Goal: Task Accomplishment & Management: Use online tool/utility

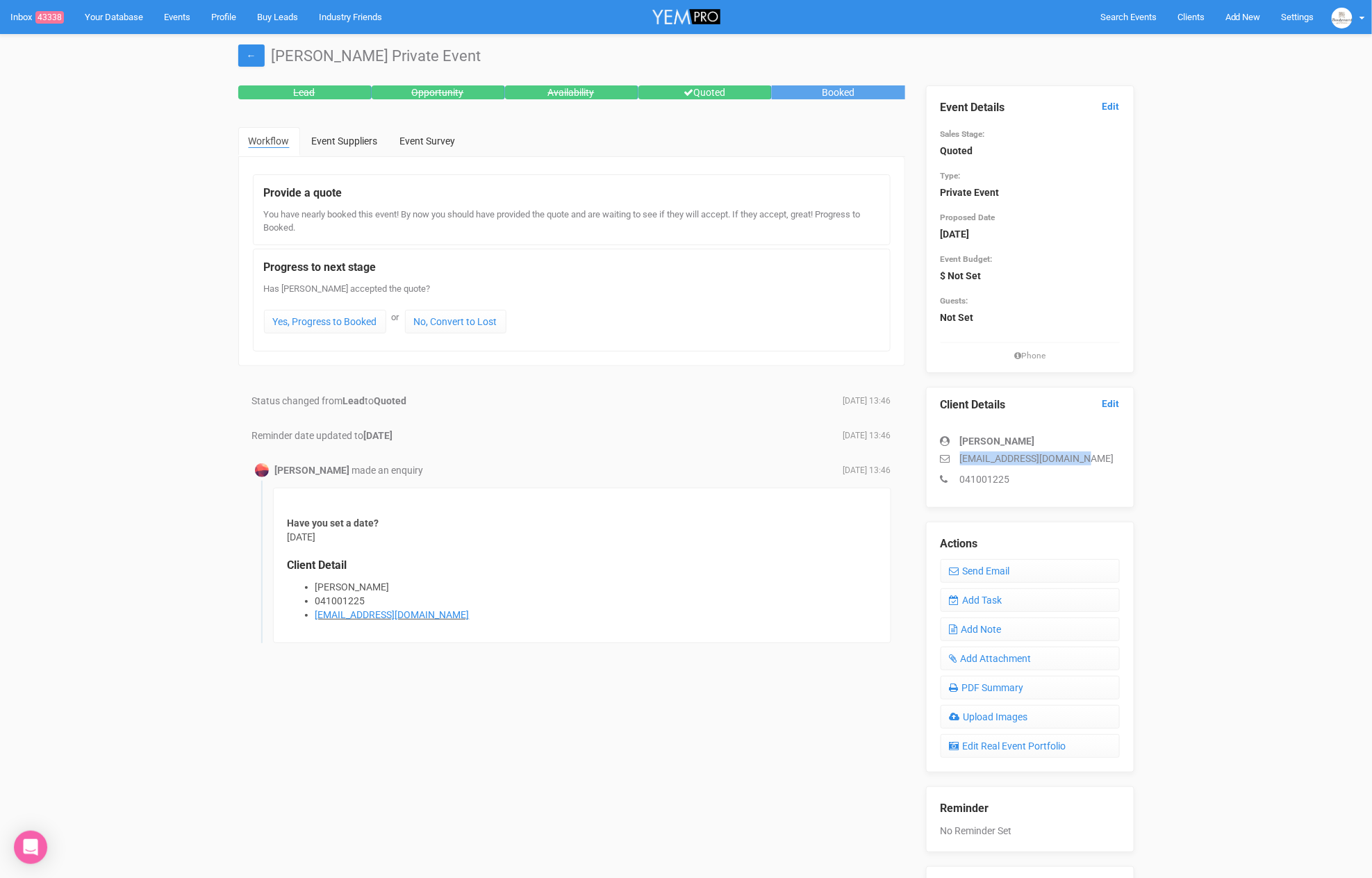
drag, startPoint x: 1097, startPoint y: 457, endPoint x: 957, endPoint y: 458, distance: 140.0
click at [957, 458] on p "[EMAIL_ADDRESS][DOMAIN_NAME]" at bounding box center [1030, 458] width 179 height 14
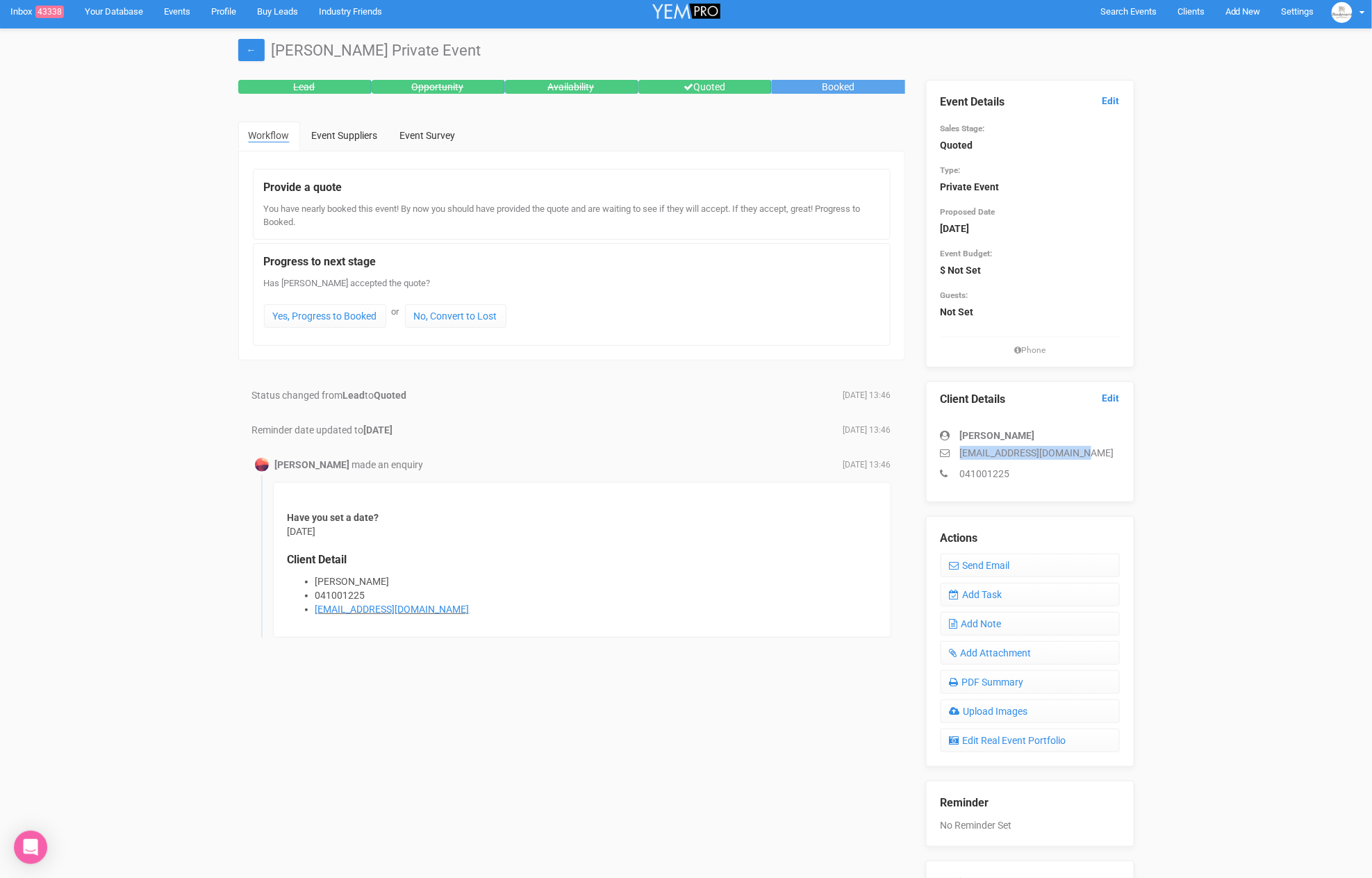
scroll to position [7, 0]
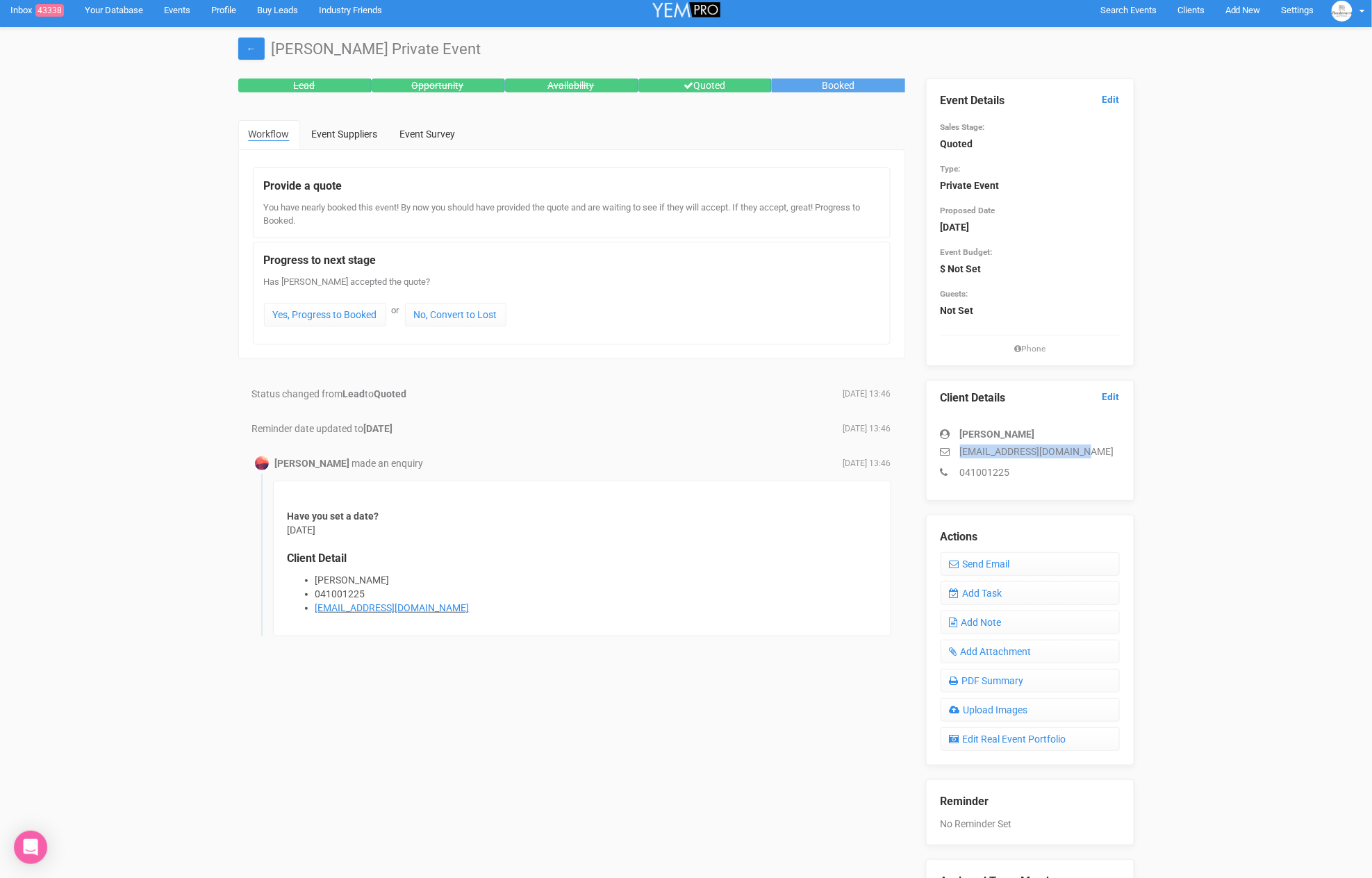
copy p "[EMAIL_ADDRESS][DOMAIN_NAME]"
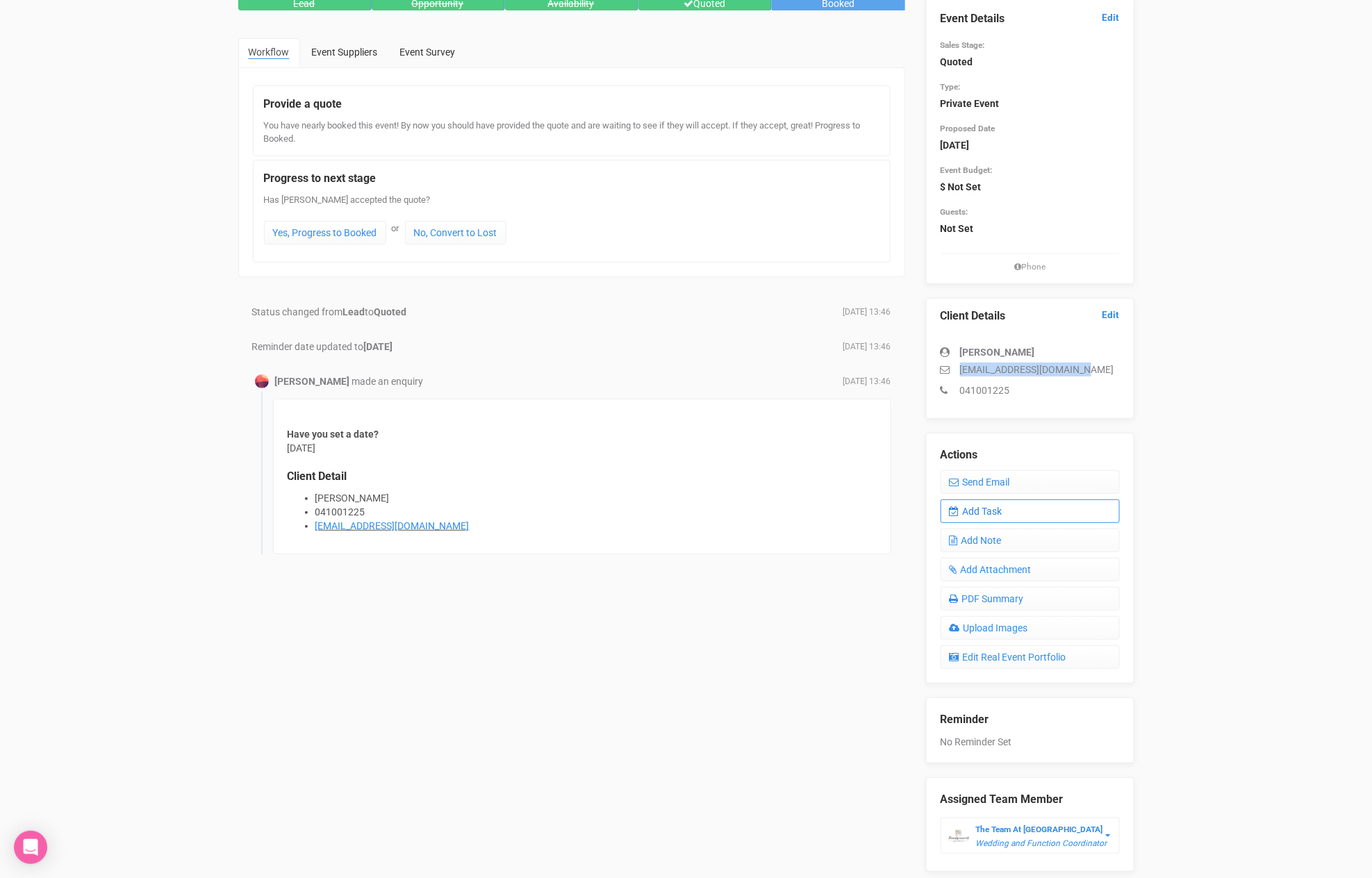
click at [1010, 508] on link "Add Task" at bounding box center [1030, 512] width 179 height 24
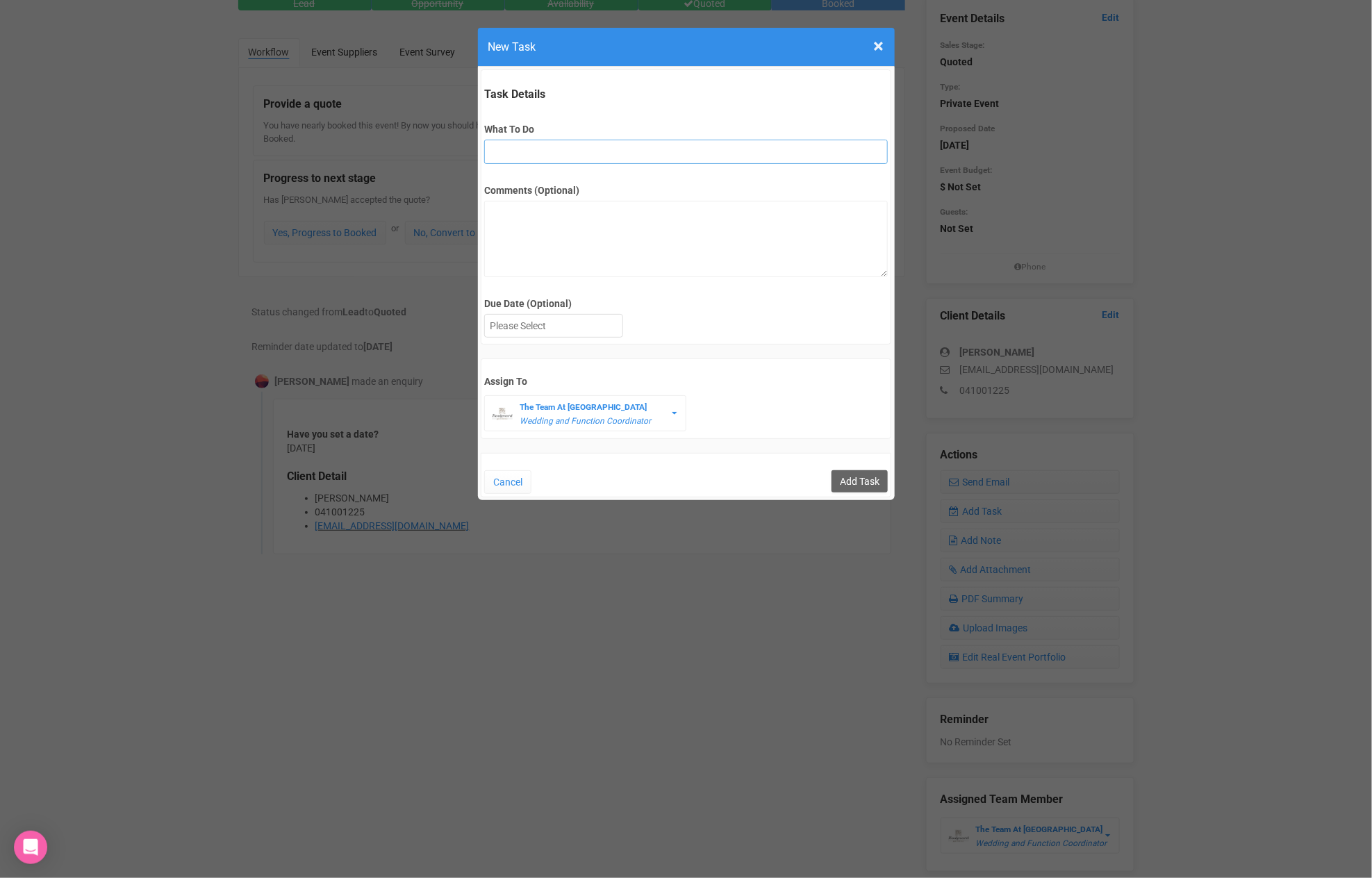
click at [551, 149] on input "What To Do" at bounding box center [686, 152] width 403 height 25
type input "2nd fu"
click at [541, 325] on div at bounding box center [554, 326] width 137 height 23
click at [848, 482] on input "Add Task" at bounding box center [859, 481] width 56 height 22
type input "Save"
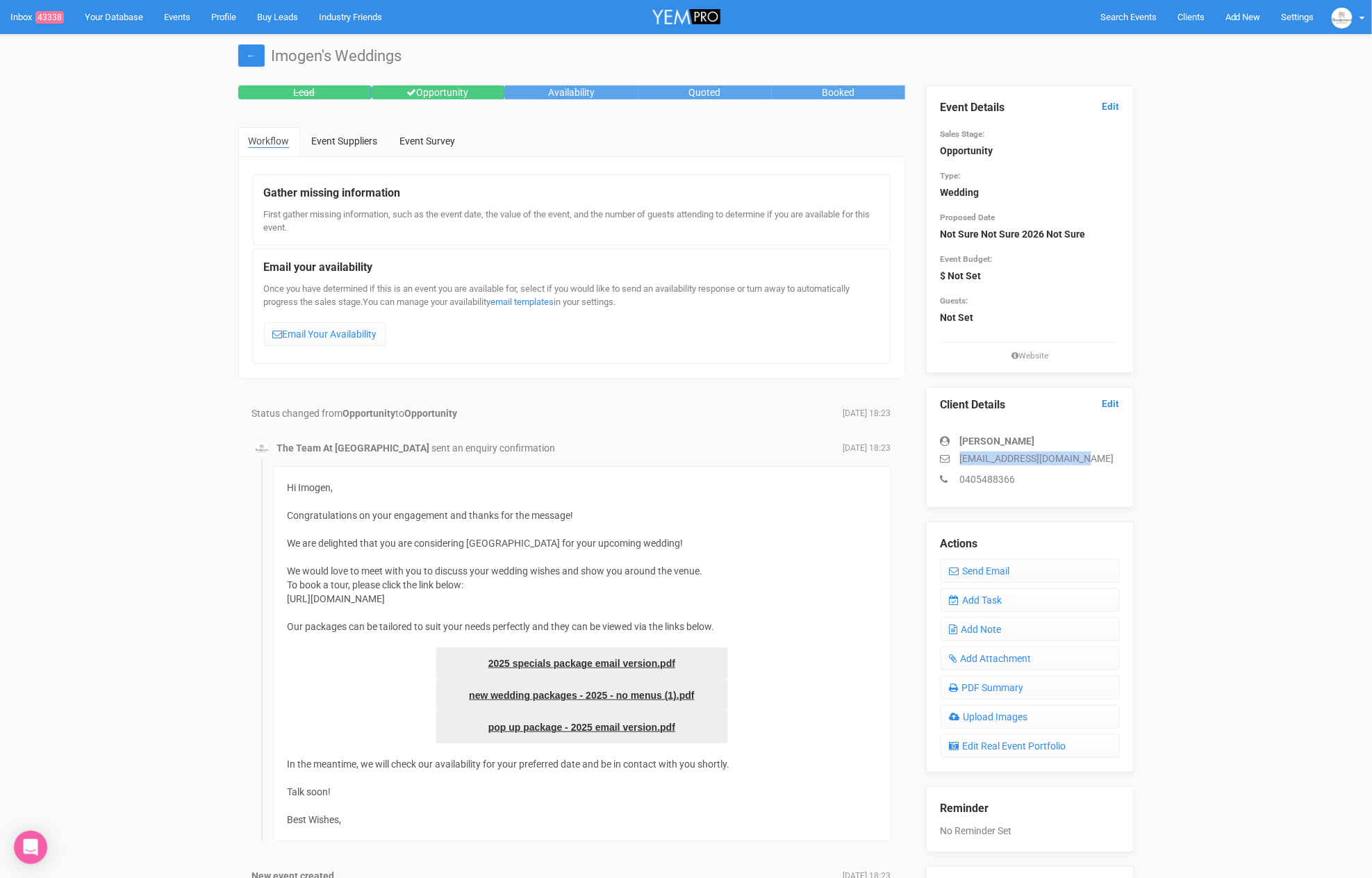
drag, startPoint x: 1104, startPoint y: 454, endPoint x: 926, endPoint y: 452, distance: 178.0
click at [926, 454] on div "Client Details Edit [PERSON_NAME] [EMAIL_ADDRESS][DOMAIN_NAME] 0405488366" at bounding box center [1030, 447] width 208 height 121
copy p "[EMAIL_ADDRESS][DOMAIN_NAME]"
